Goal: Transaction & Acquisition: Purchase product/service

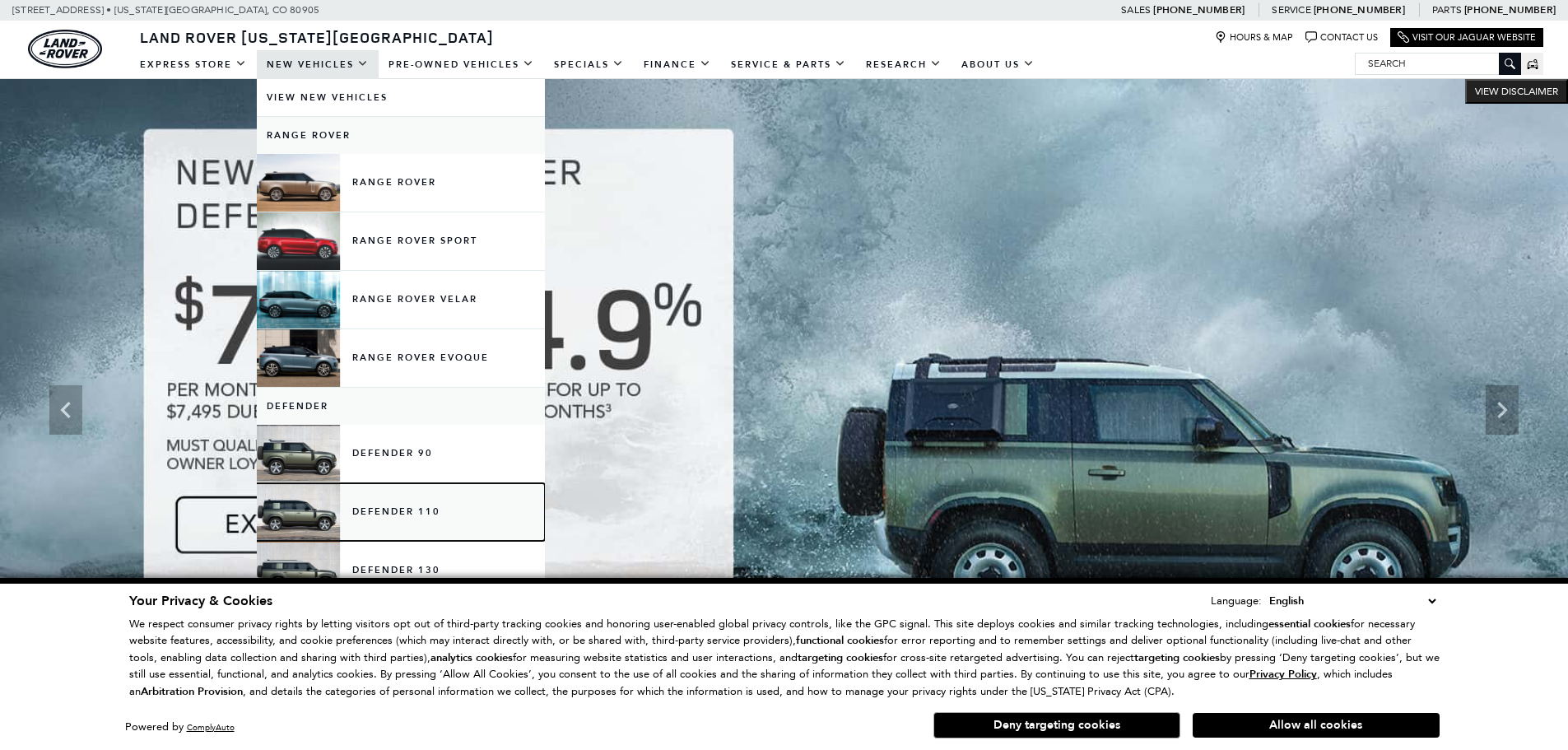
click at [388, 509] on link "Defender 110" at bounding box center [400, 511] width 288 height 57
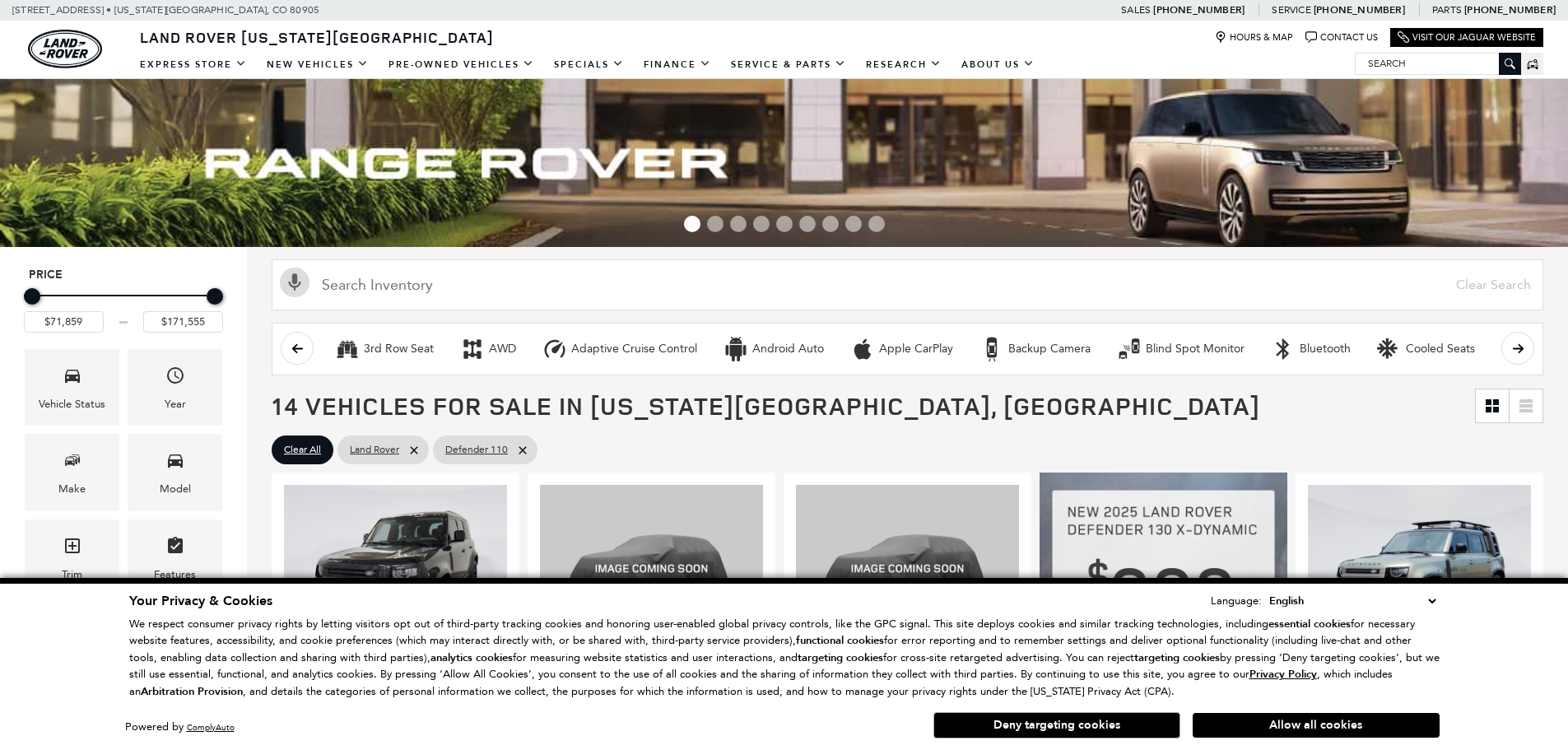
click at [1084, 727] on button "Deny targeting cookies" at bounding box center [1057, 725] width 247 height 26
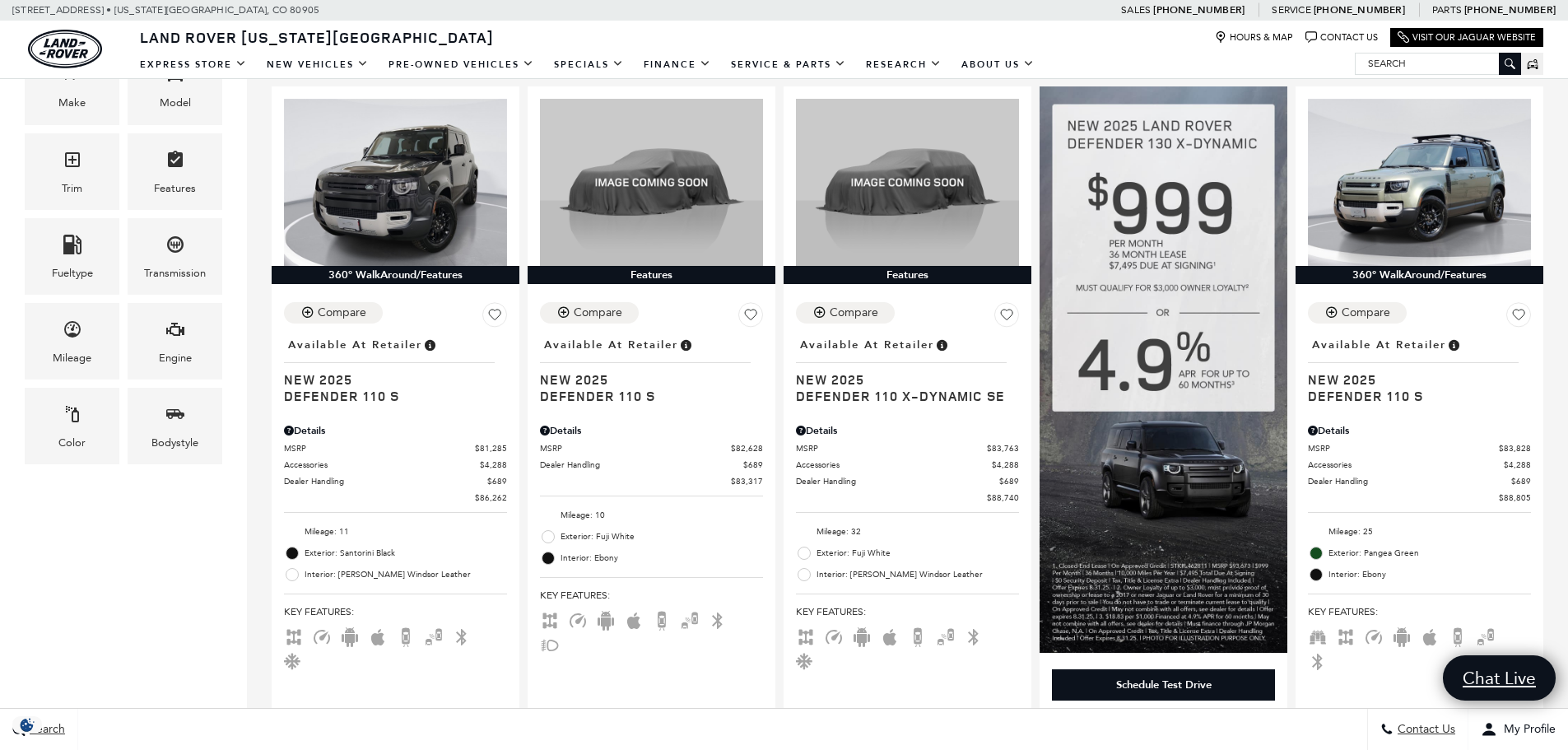
scroll to position [412, 0]
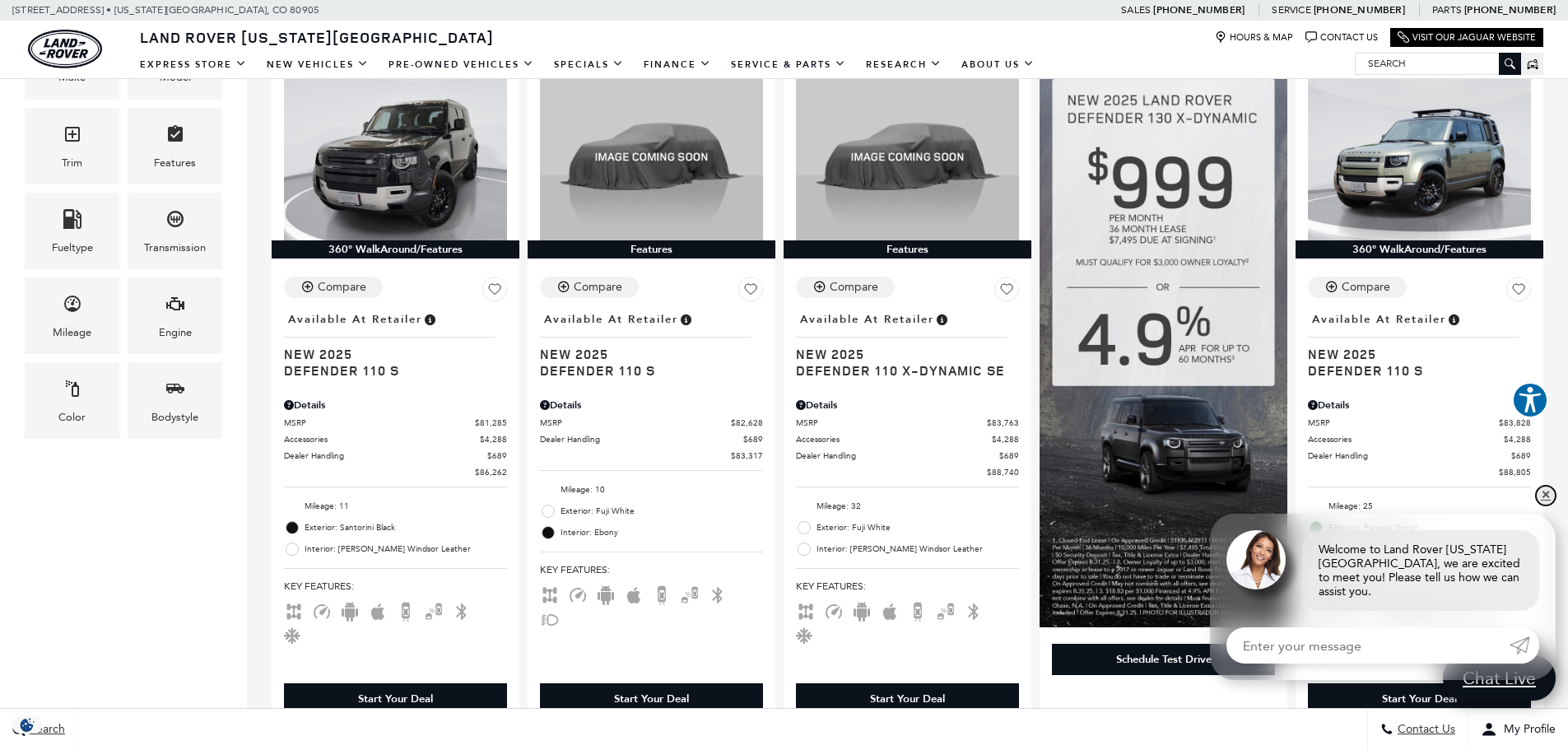
click at [1544, 506] on link "✕" at bounding box center [1545, 495] width 20 height 20
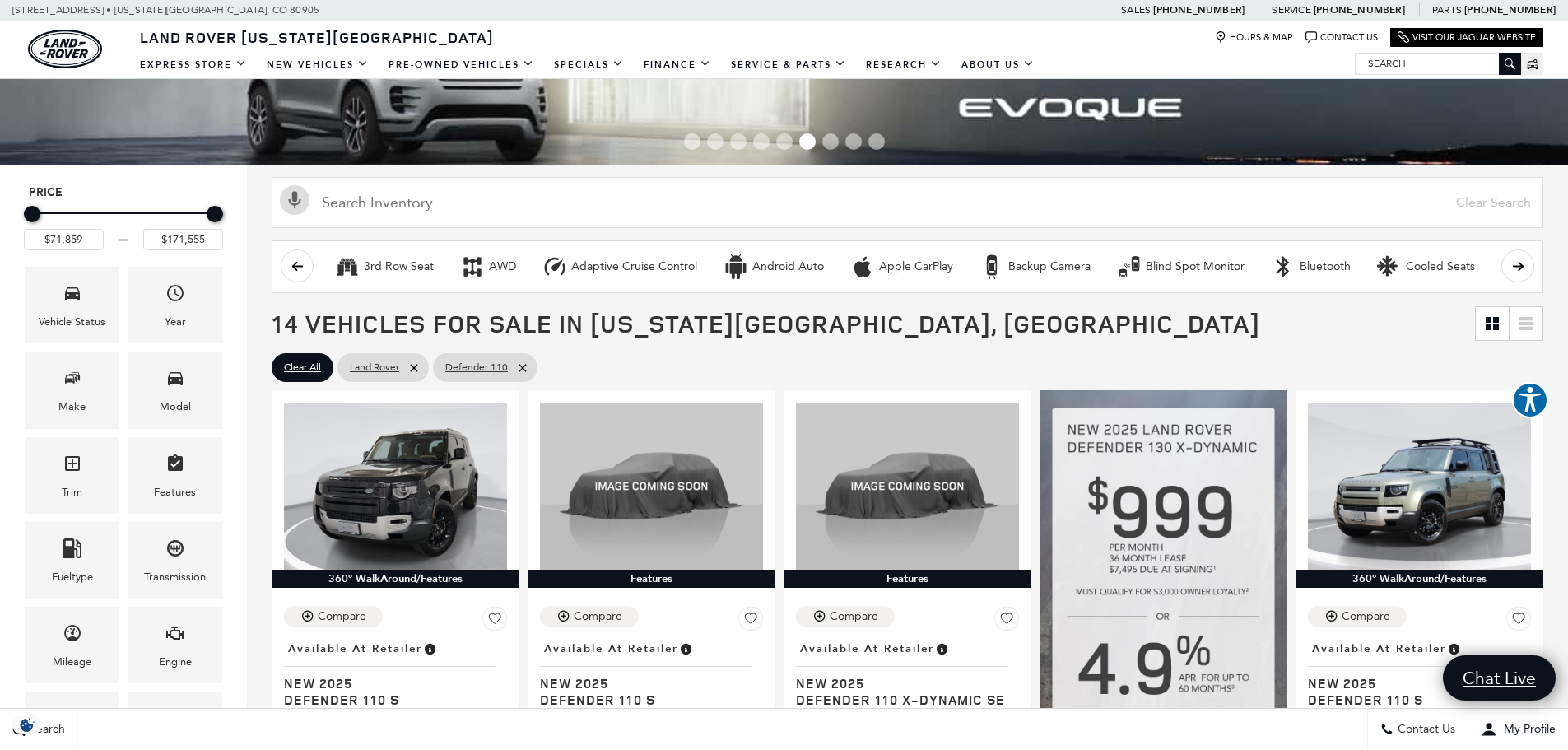
scroll to position [164, 0]
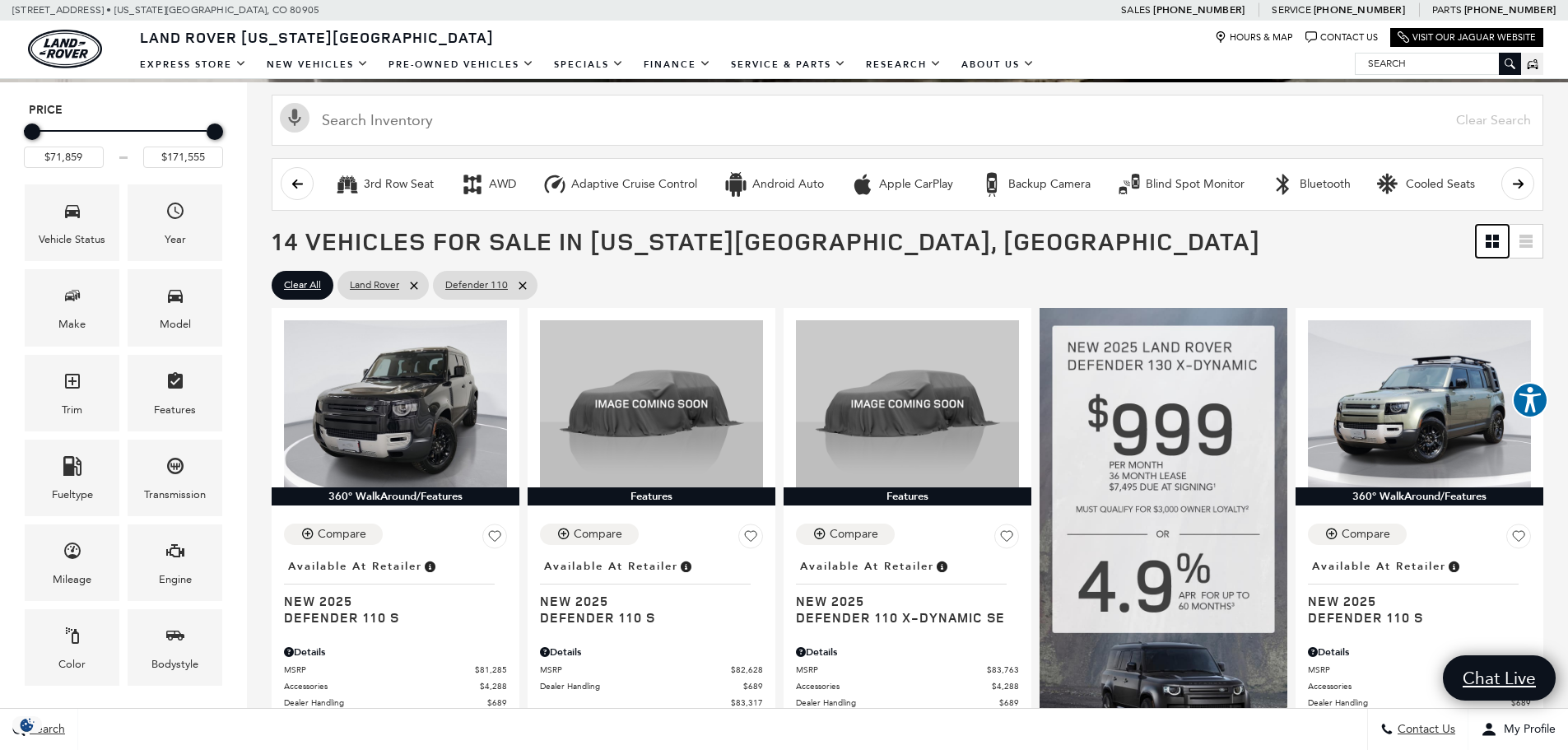
click at [1498, 242] on icon "Grid View" at bounding box center [1492, 242] width 13 height 13
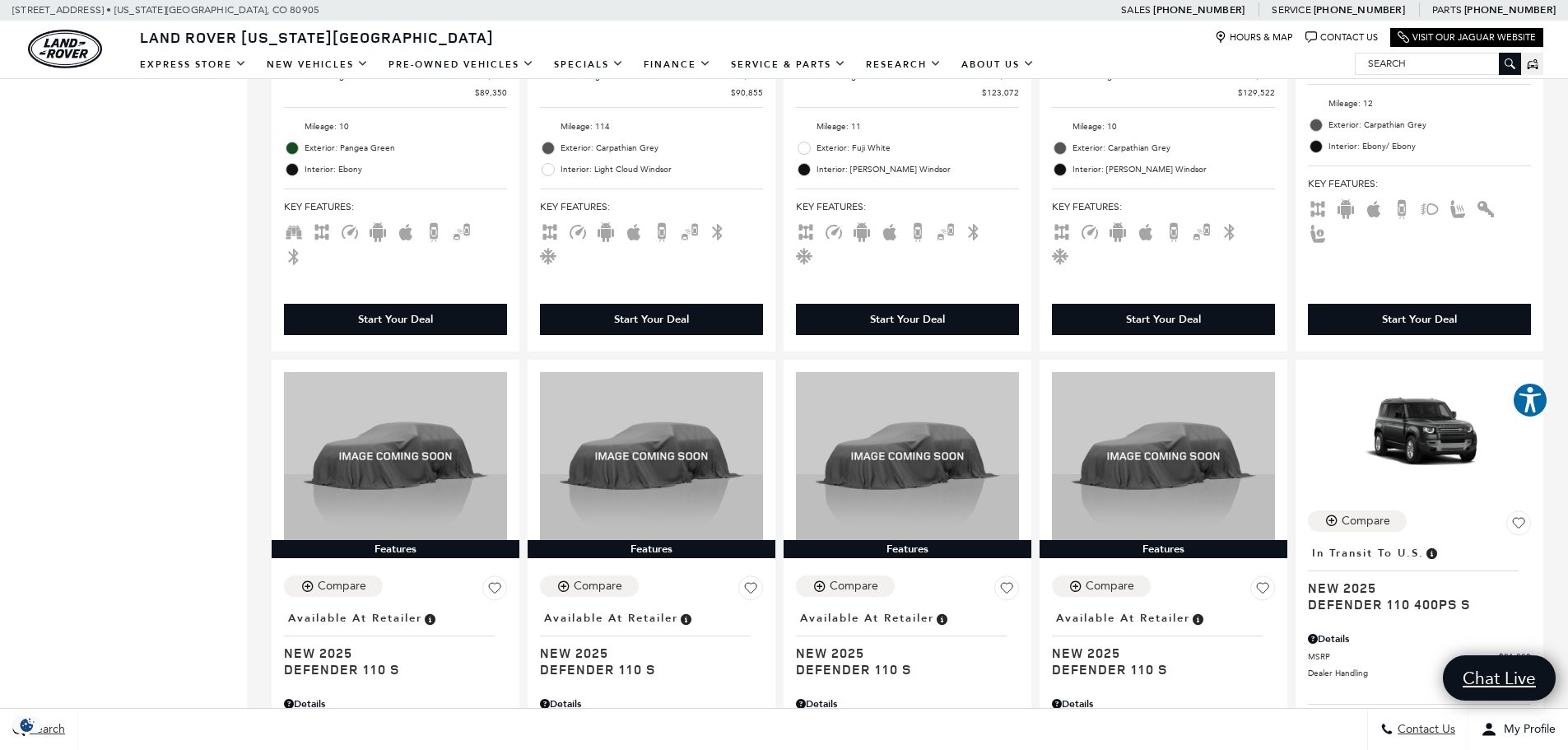
scroll to position [1646, 0]
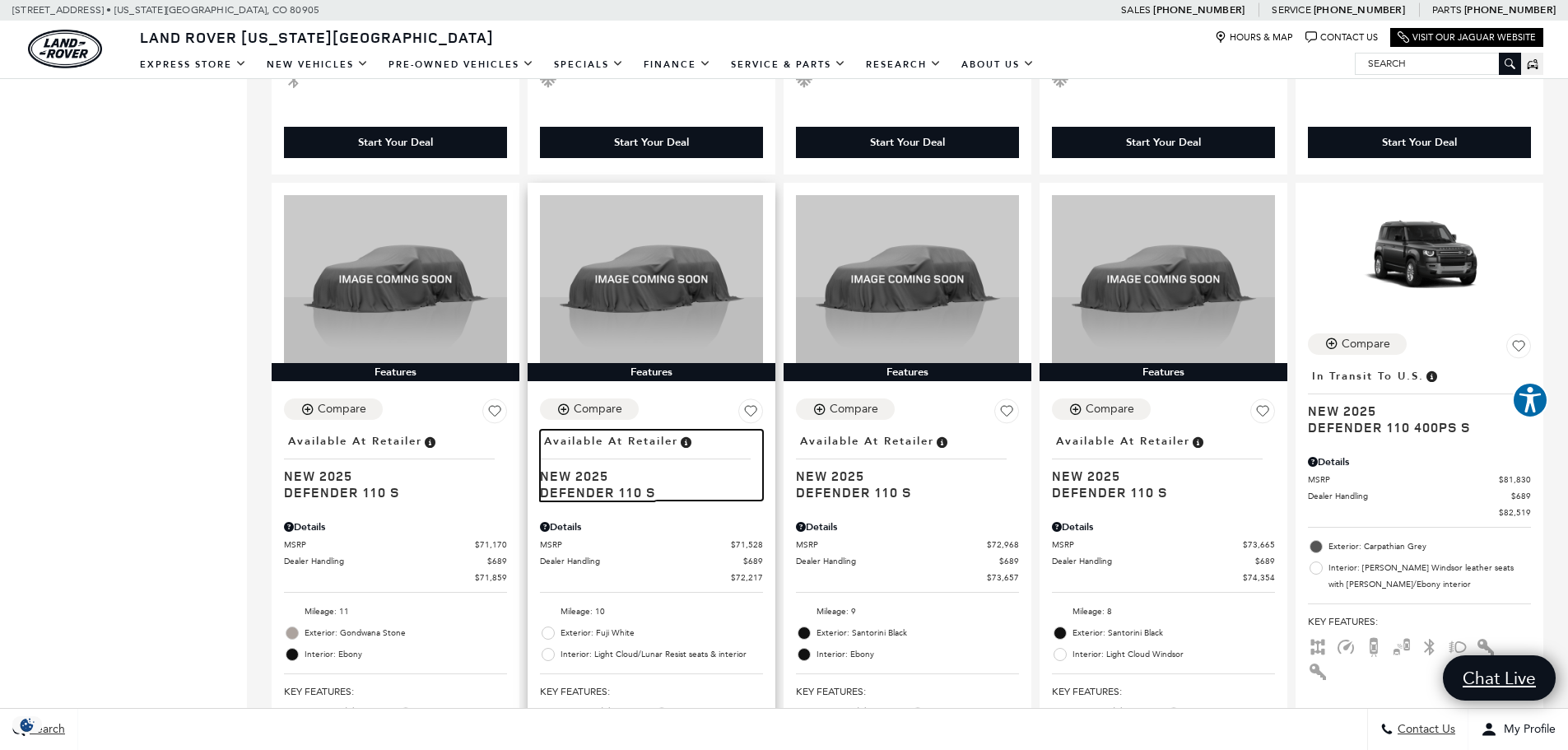
click at [654, 432] on span "Available at Retailer" at bounding box center [611, 441] width 134 height 18
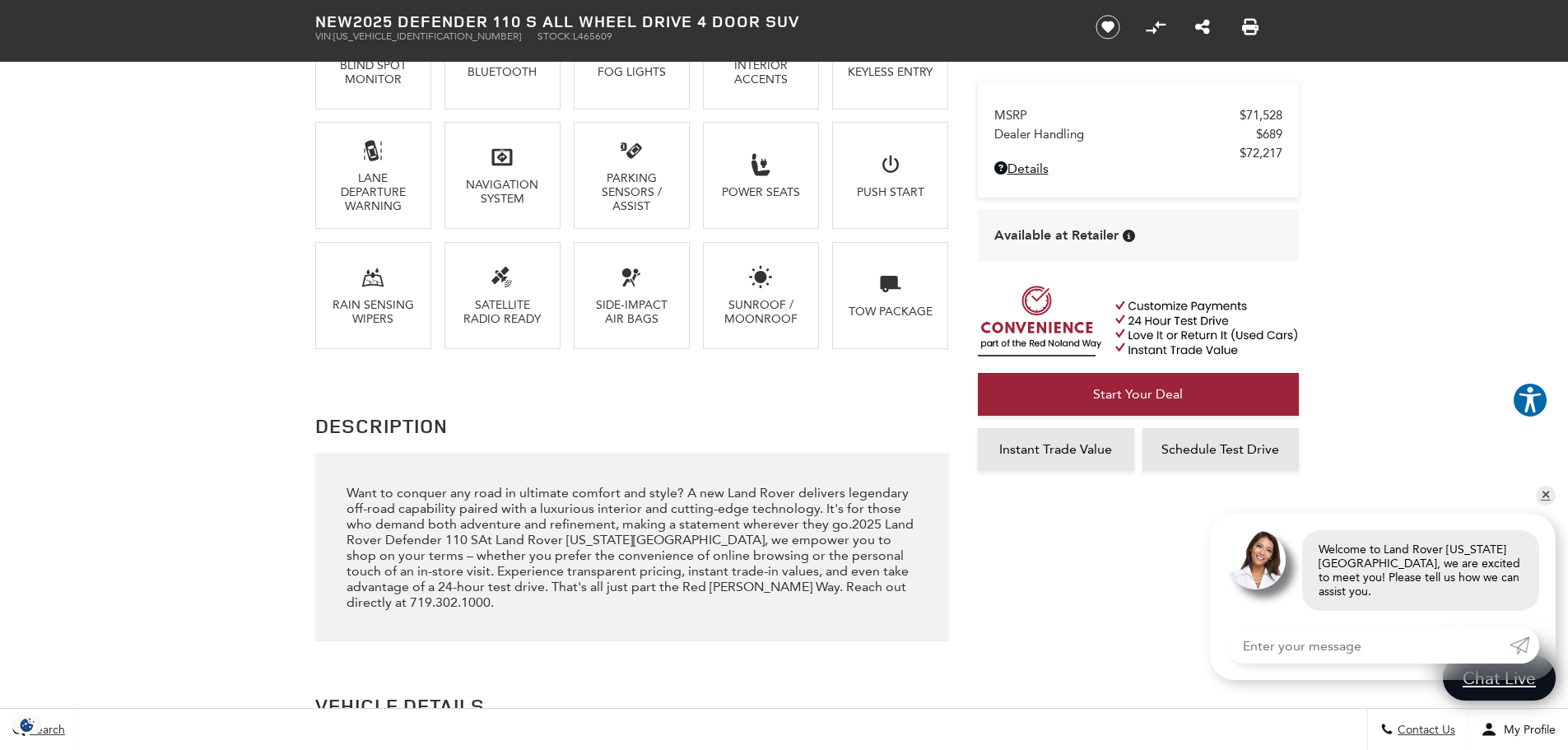
scroll to position [1234, 0]
